Goal: Transaction & Acquisition: Book appointment/travel/reservation

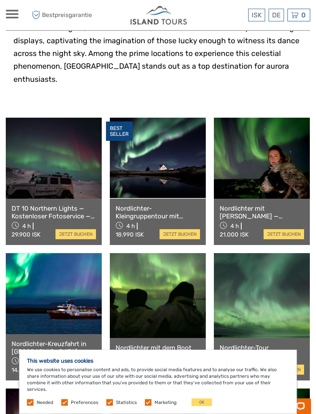
scroll to position [198, 0]
click at [0, 0] on link "Deutsch" at bounding box center [0, 0] width 0 height 0
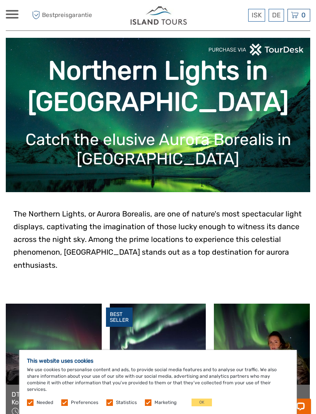
scroll to position [13, 0]
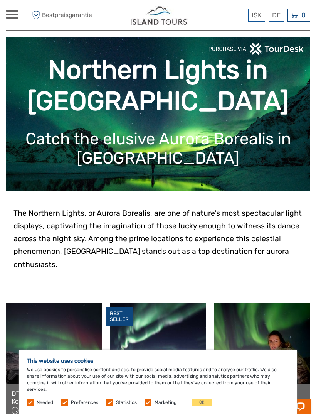
click at [0, 0] on link "Deutsch" at bounding box center [0, 0] width 0 height 0
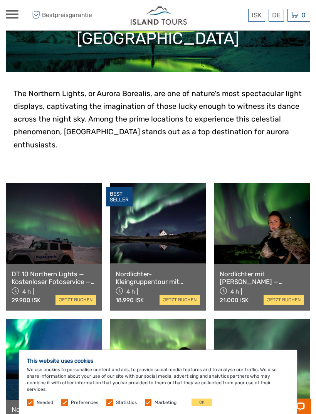
scroll to position [135, 0]
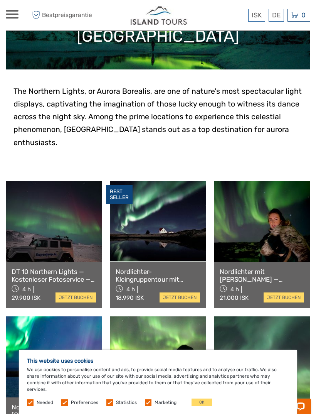
click at [91, 293] on link "jetzt buchen" at bounding box center [76, 298] width 41 height 10
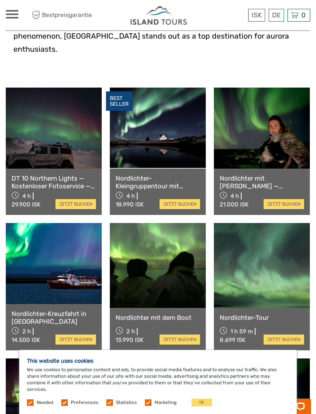
scroll to position [232, 0]
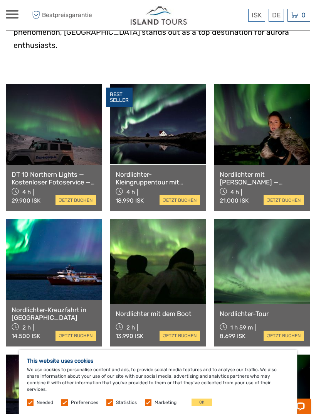
click at [195, 195] on link "jetzt buchen" at bounding box center [180, 200] width 41 height 10
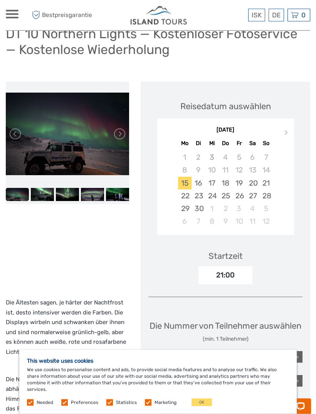
scroll to position [72, 0]
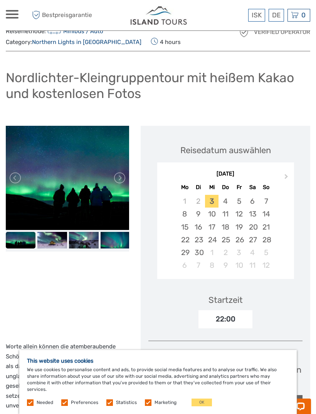
scroll to position [37, 0]
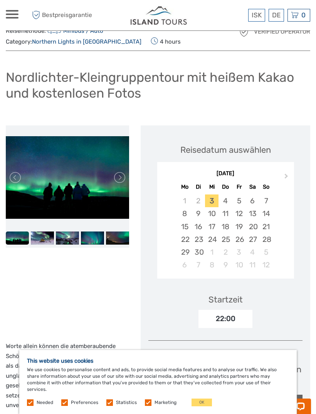
click at [287, 180] on button "Next Month" at bounding box center [287, 178] width 12 height 12
click at [287, 175] on span "Next Month" at bounding box center [287, 177] width 0 height 11
click at [287, 176] on span "Next Month" at bounding box center [287, 177] width 0 height 11
click at [226, 208] on div "8" at bounding box center [226, 213] width 14 height 13
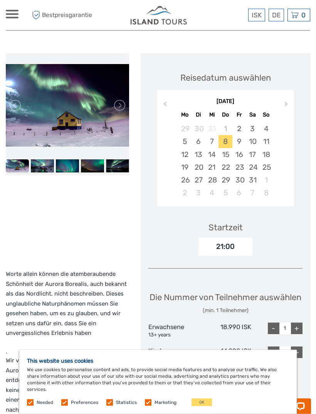
scroll to position [107, 0]
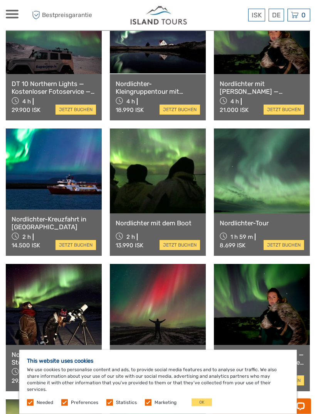
scroll to position [323, 0]
click at [169, 163] on link at bounding box center [158, 171] width 96 height 85
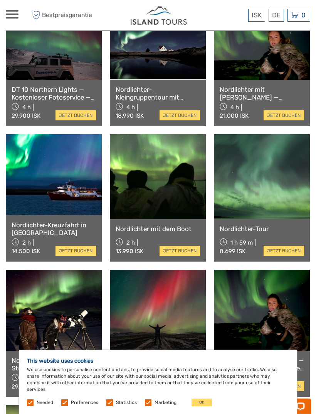
scroll to position [264, 0]
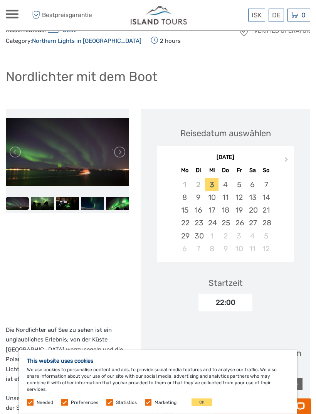
scroll to position [38, 0]
click at [281, 157] on button "Next Month" at bounding box center [287, 162] width 12 height 12
click at [284, 156] on button "Next Month" at bounding box center [287, 162] width 12 height 12
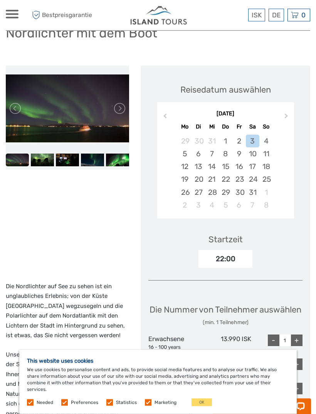
scroll to position [83, 0]
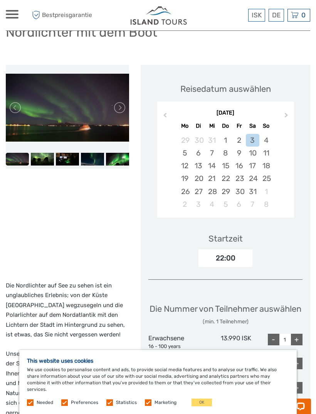
click at [227, 159] on div "15" at bounding box center [226, 165] width 14 height 13
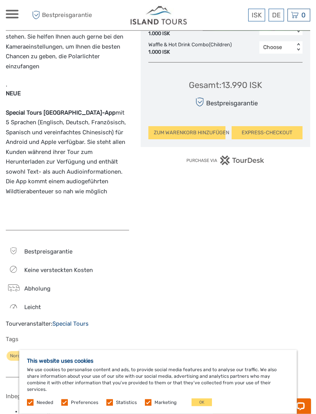
scroll to position [555, 0]
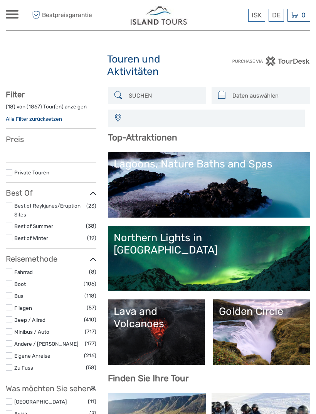
select select
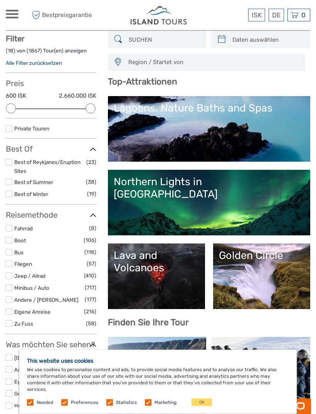
scroll to position [56, 0]
click at [188, 249] on div "Lava and Volcanoes" at bounding box center [157, 261] width 86 height 25
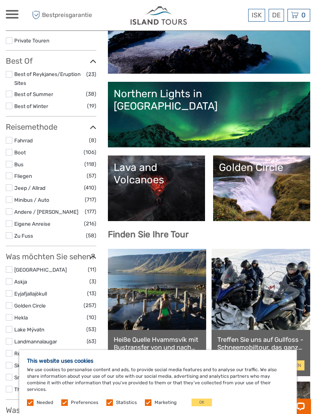
scroll to position [144, 0]
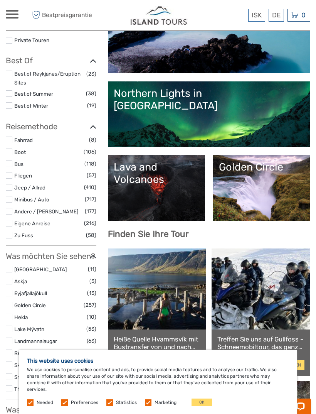
click at [250, 161] on link "Golden Circle" at bounding box center [262, 188] width 86 height 54
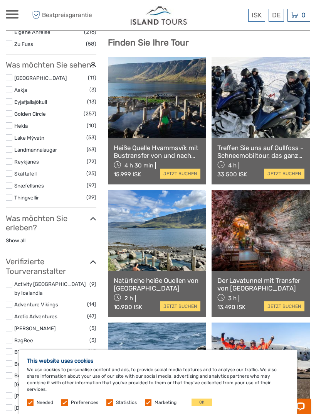
scroll to position [332, 0]
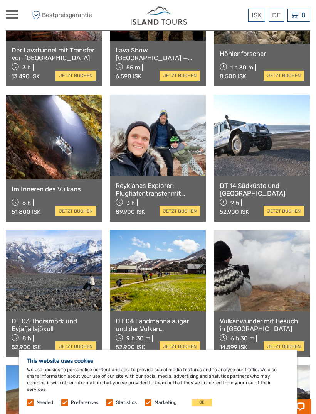
scroll to position [404, 0]
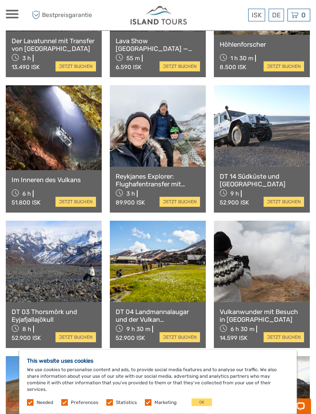
click at [183, 154] on link at bounding box center [158, 126] width 96 height 81
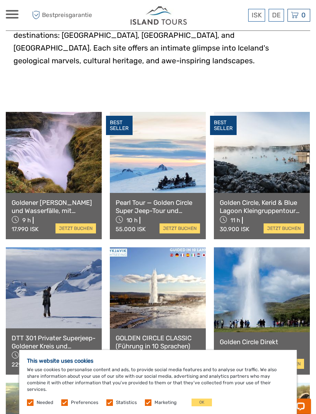
scroll to position [331, 0]
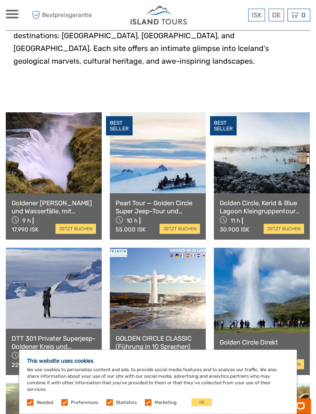
click at [91, 160] on link at bounding box center [54, 153] width 96 height 81
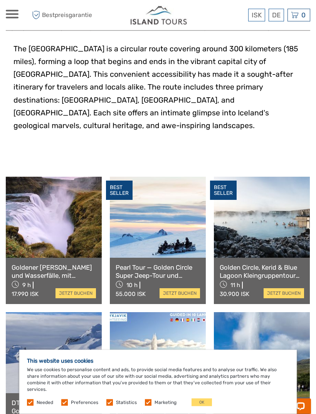
scroll to position [243, 0]
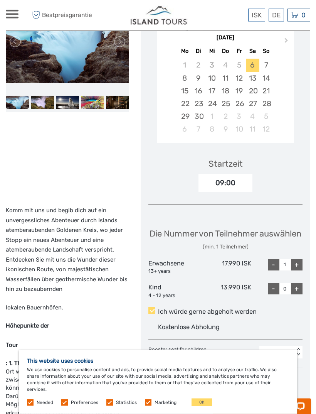
scroll to position [162, 0]
click at [289, 46] on button "Next Month" at bounding box center [287, 42] width 12 height 12
click at [287, 46] on button "Next Month" at bounding box center [287, 42] width 12 height 12
click at [289, 48] on button "Next Month" at bounding box center [287, 42] width 12 height 12
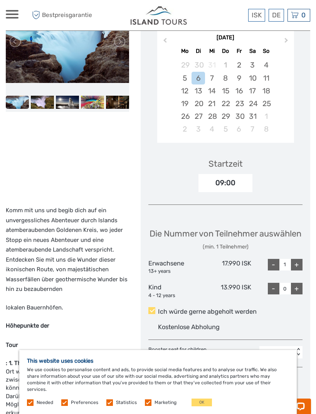
click at [220, 97] on div "15" at bounding box center [226, 91] width 14 height 13
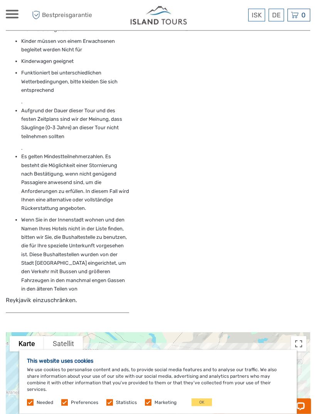
scroll to position [1849, 0]
